Goal: Task Accomplishment & Management: Use online tool/utility

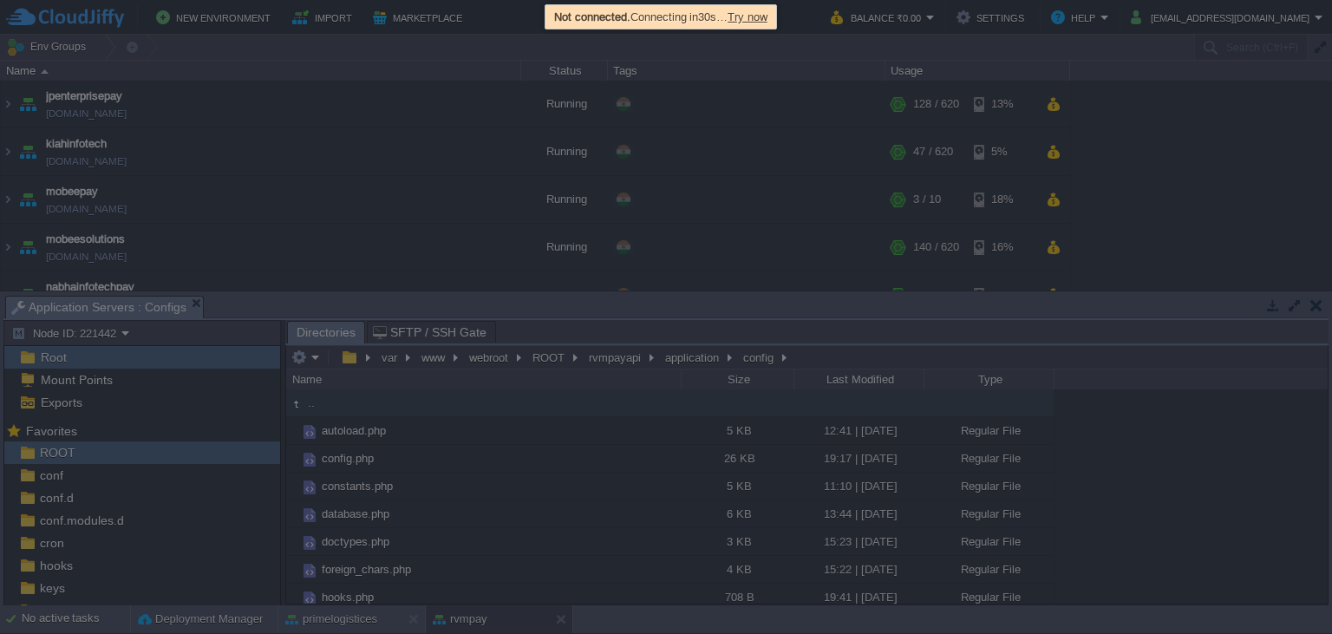
scroll to position [363, 0]
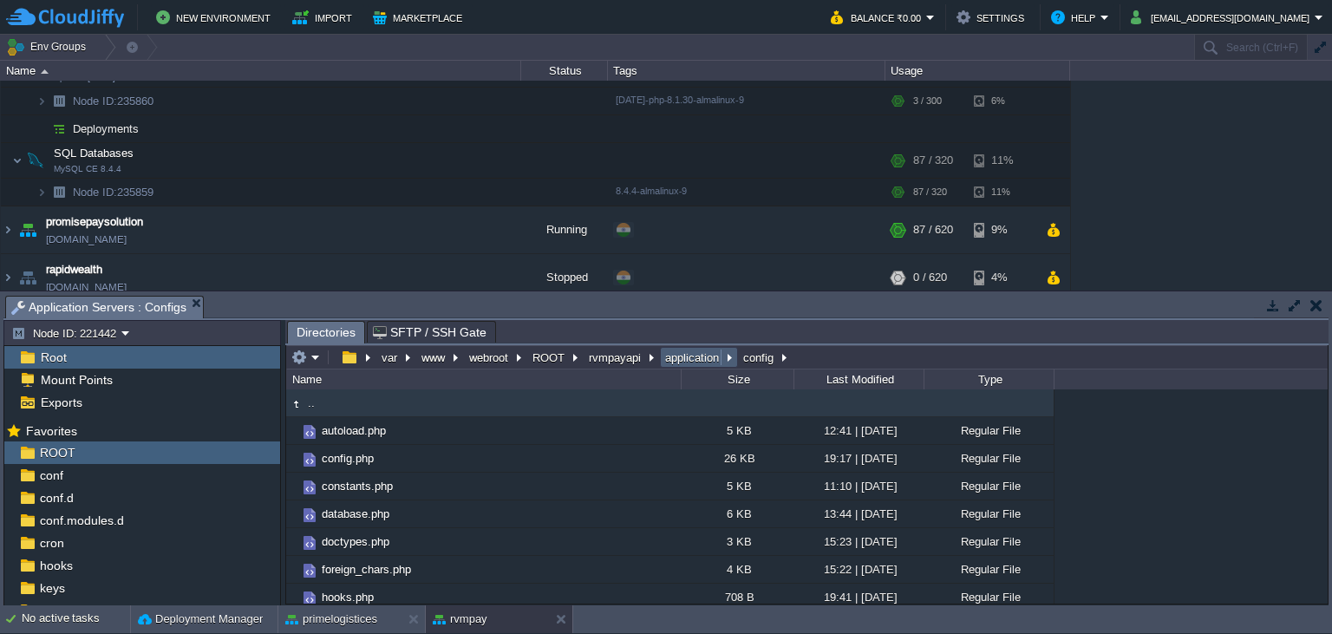
click at [676, 363] on button "application" at bounding box center [693, 358] width 61 height 16
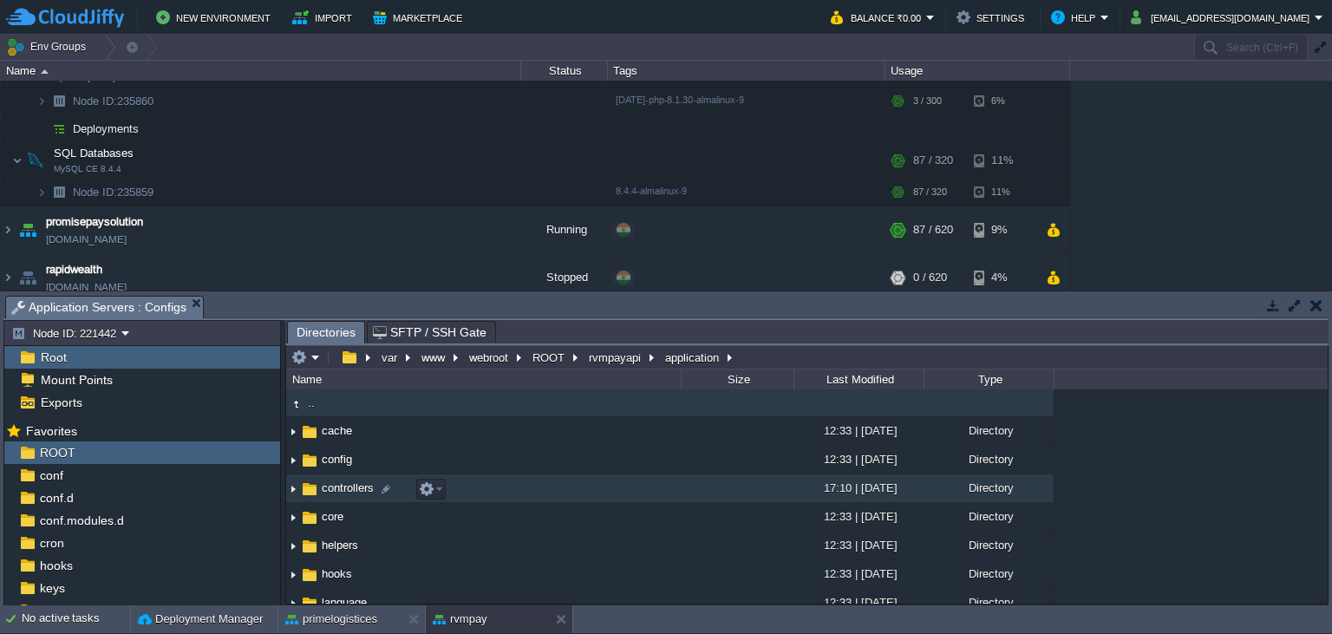
click at [356, 484] on span "controllers" at bounding box center [347, 488] width 57 height 15
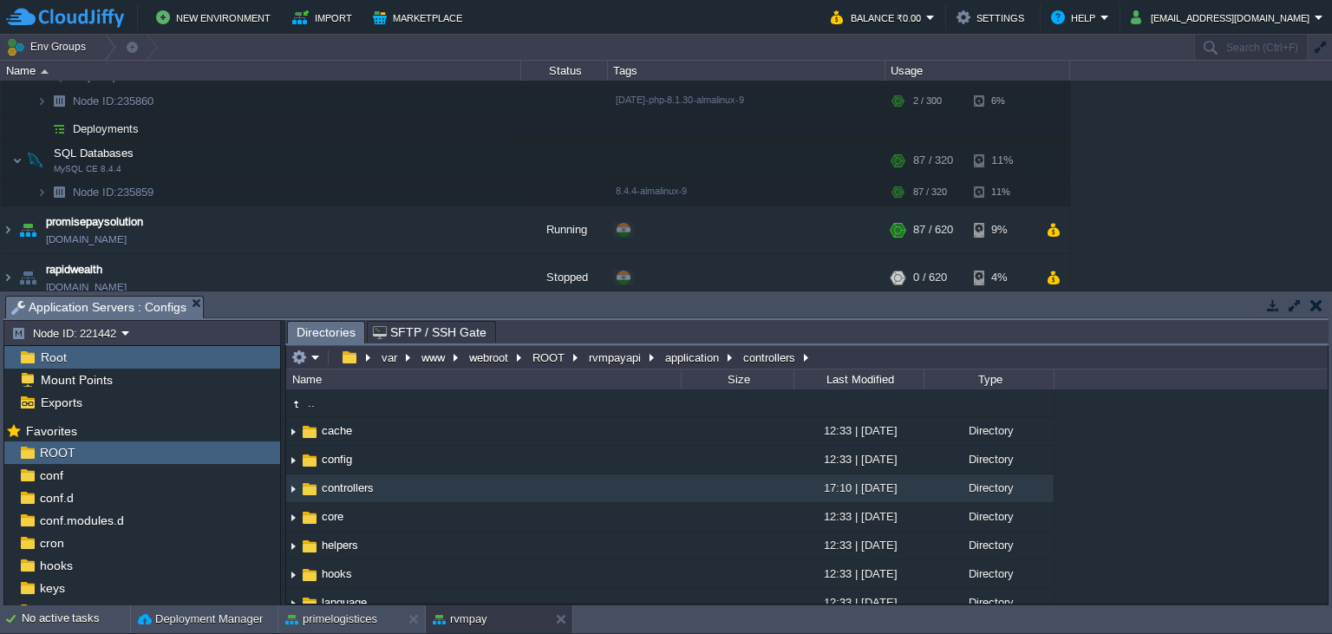
click at [356, 484] on span "controllers" at bounding box center [347, 488] width 57 height 15
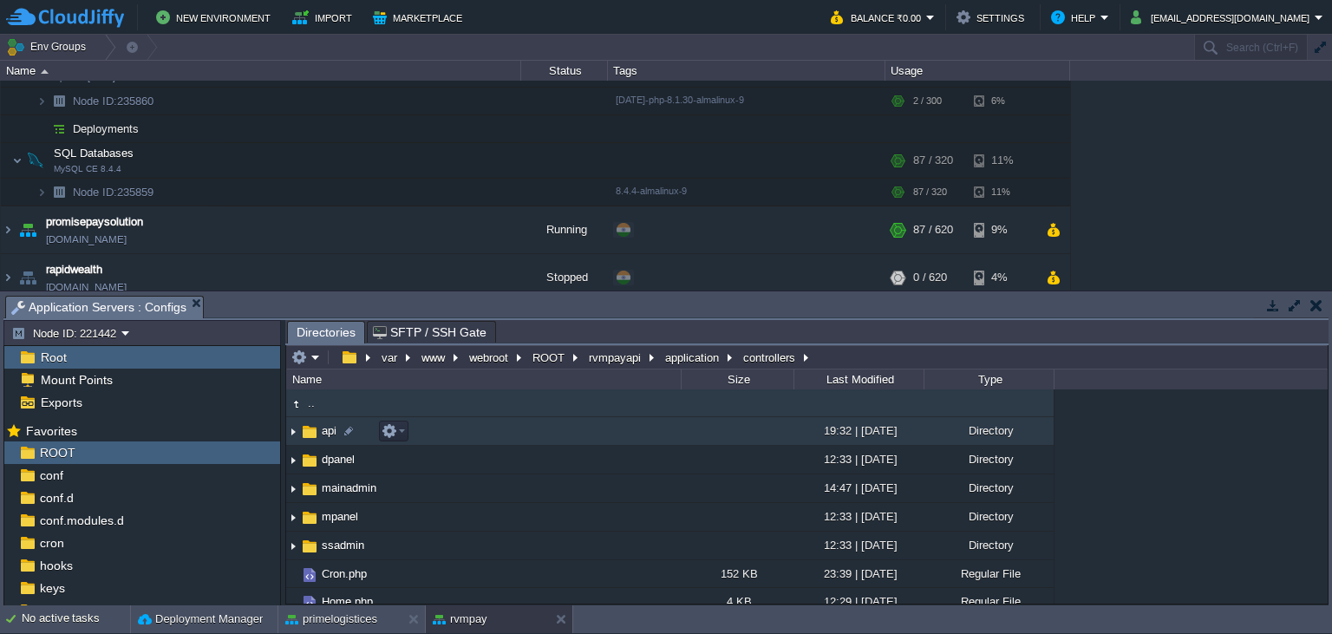
click at [329, 432] on span "api" at bounding box center [329, 430] width 20 height 15
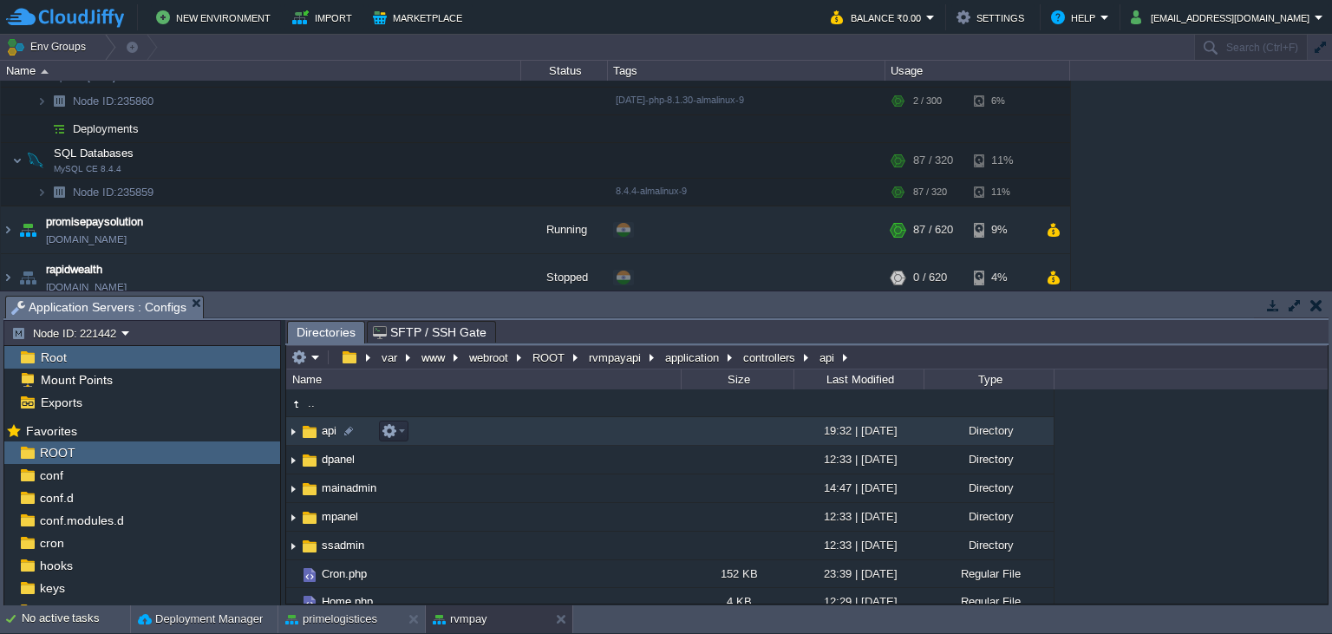
click at [329, 432] on span "api" at bounding box center [329, 430] width 20 height 15
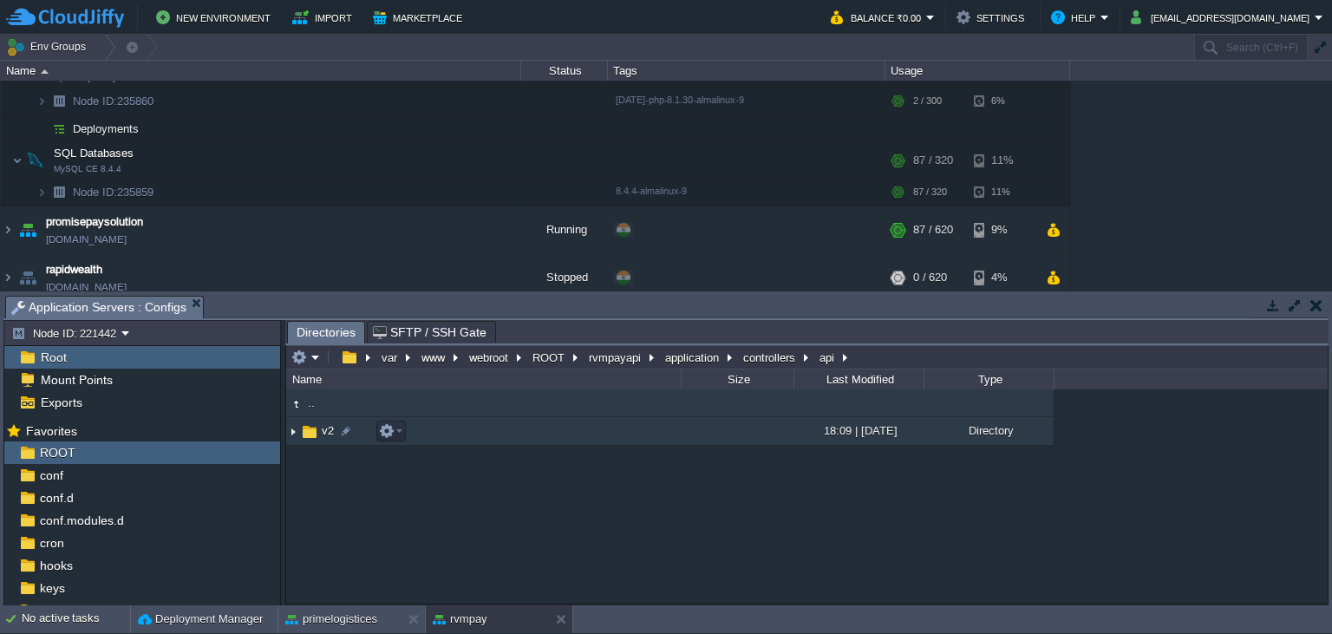
click at [329, 432] on span "v2" at bounding box center [327, 430] width 17 height 15
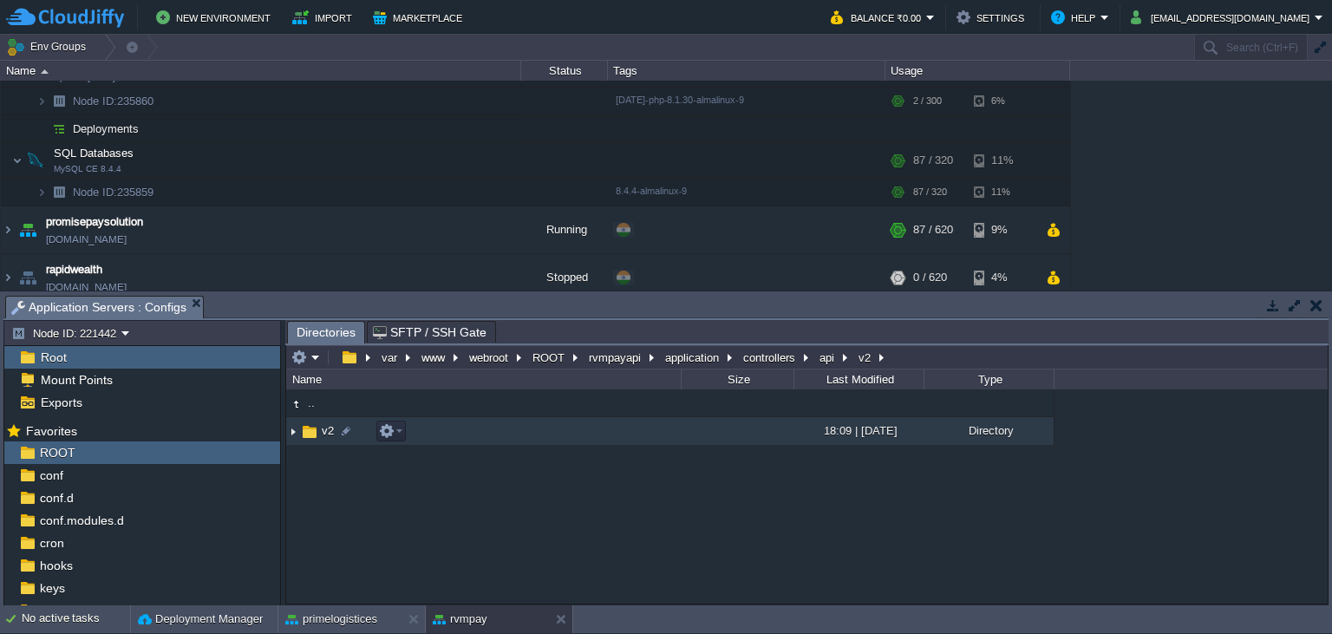
click at [329, 432] on span "v2" at bounding box center [327, 430] width 17 height 15
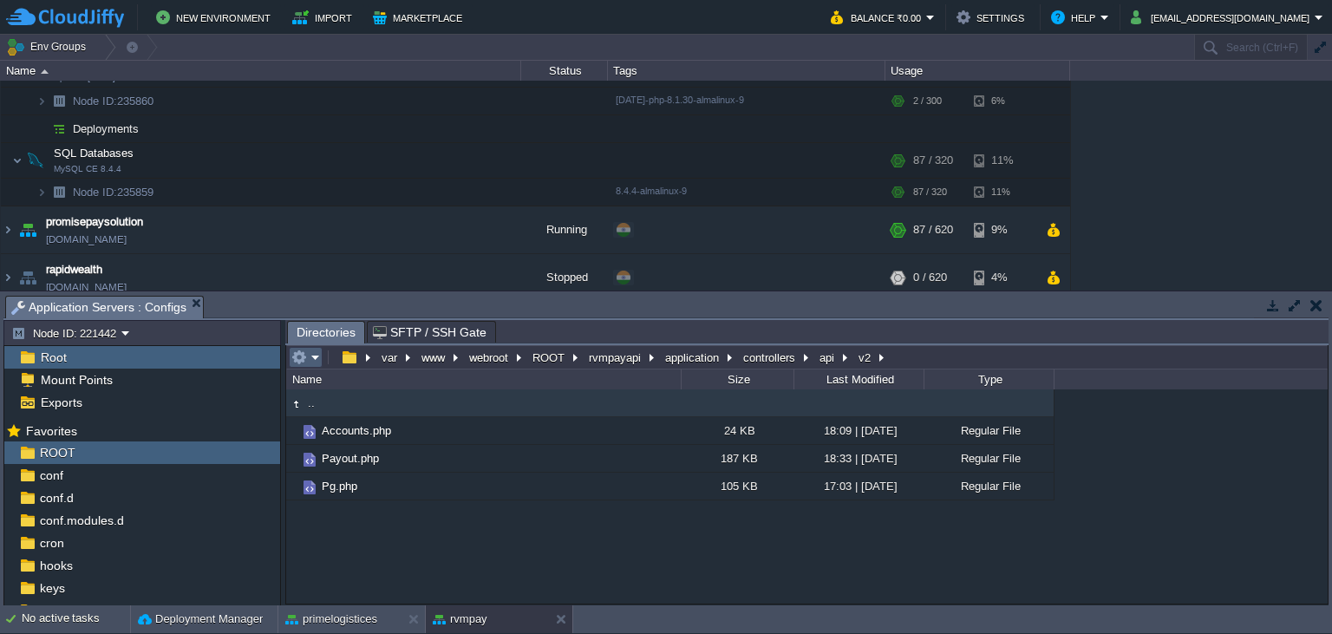
click at [319, 360] on em at bounding box center [305, 358] width 29 height 16
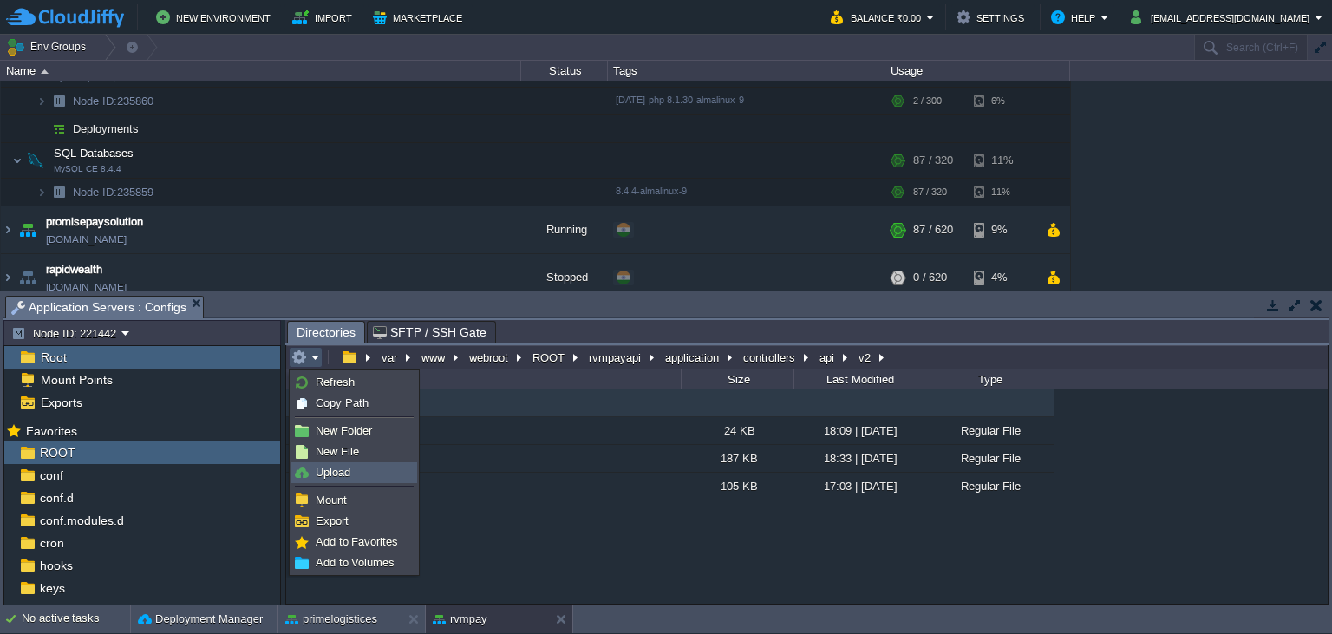
click at [352, 467] on link "Upload" at bounding box center [354, 472] width 124 height 19
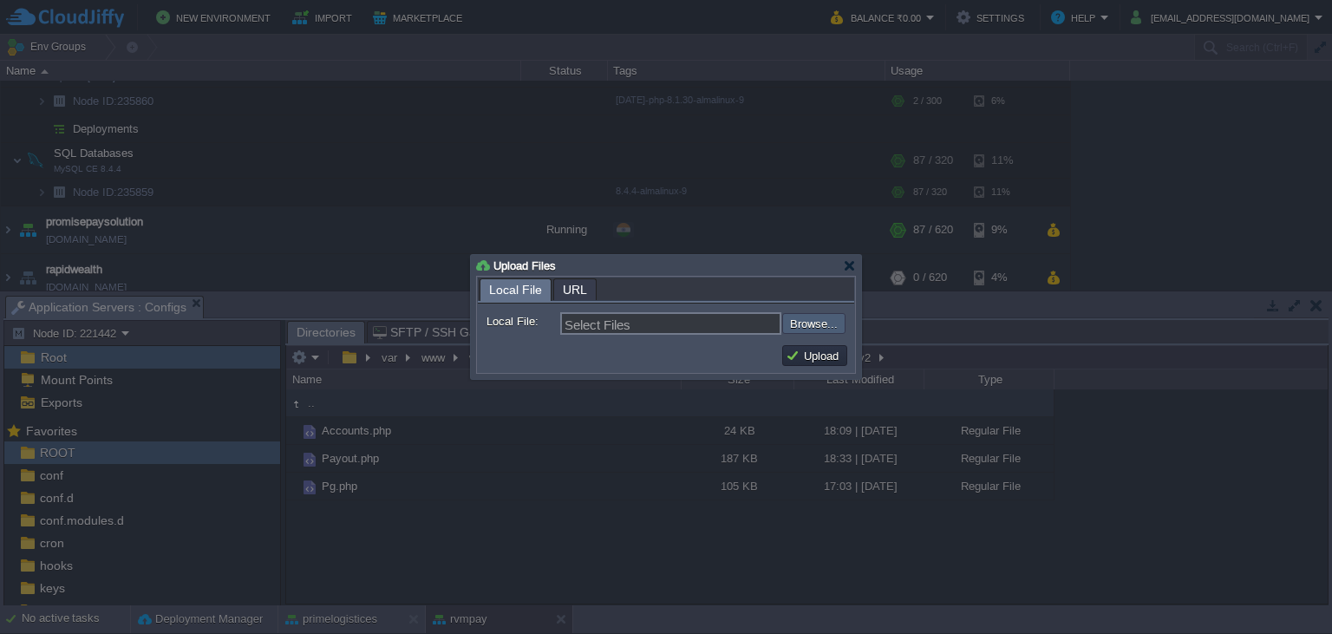
click at [801, 330] on input "file" at bounding box center [735, 323] width 219 height 21
type input "C:\fakepath\Payout.php"
type input "Payout.php"
click at [801, 355] on button "Upload" at bounding box center [815, 356] width 58 height 16
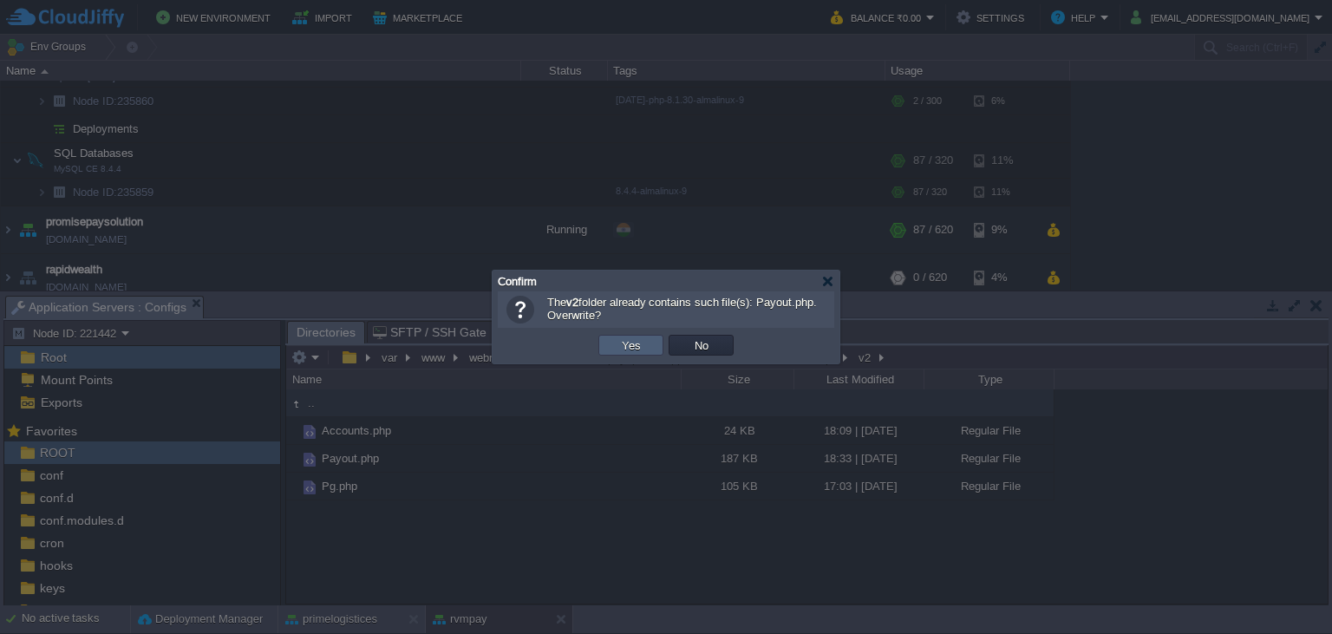
click at [642, 346] on button "Yes" at bounding box center [631, 345] width 29 height 16
